Goal: Find specific page/section: Find specific page/section

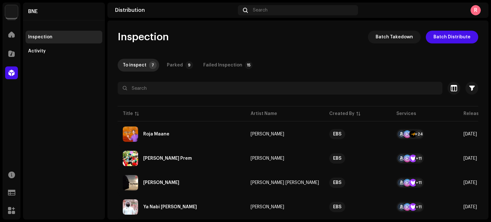
click at [11, 14] on img at bounding box center [11, 11] width 13 height 13
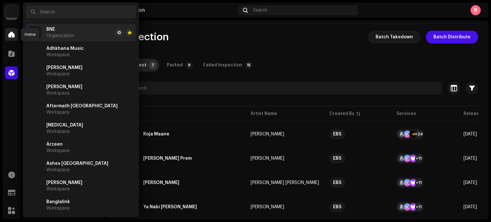
click at [17, 35] on div at bounding box center [11, 34] width 13 height 13
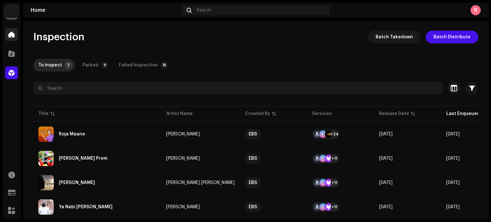
click at [17, 35] on div at bounding box center [11, 34] width 13 height 13
click at [14, 35] on span at bounding box center [11, 34] width 6 height 5
click at [11, 33] on span at bounding box center [11, 34] width 6 height 5
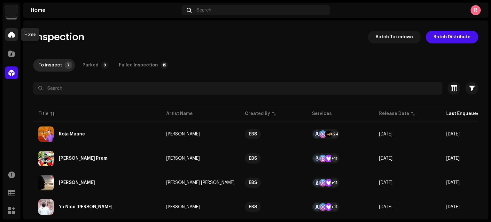
click at [13, 37] on span at bounding box center [11, 34] width 6 height 5
click at [6, 12] on img at bounding box center [11, 11] width 13 height 13
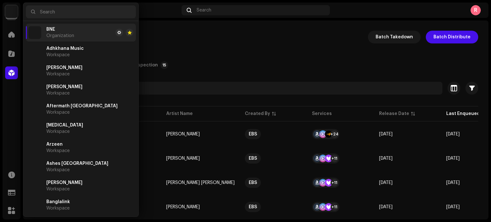
click at [60, 30] on div "BNE Organization" at bounding box center [60, 33] width 28 height 12
